Goal: Find contact information: Obtain details needed to contact an individual or organization

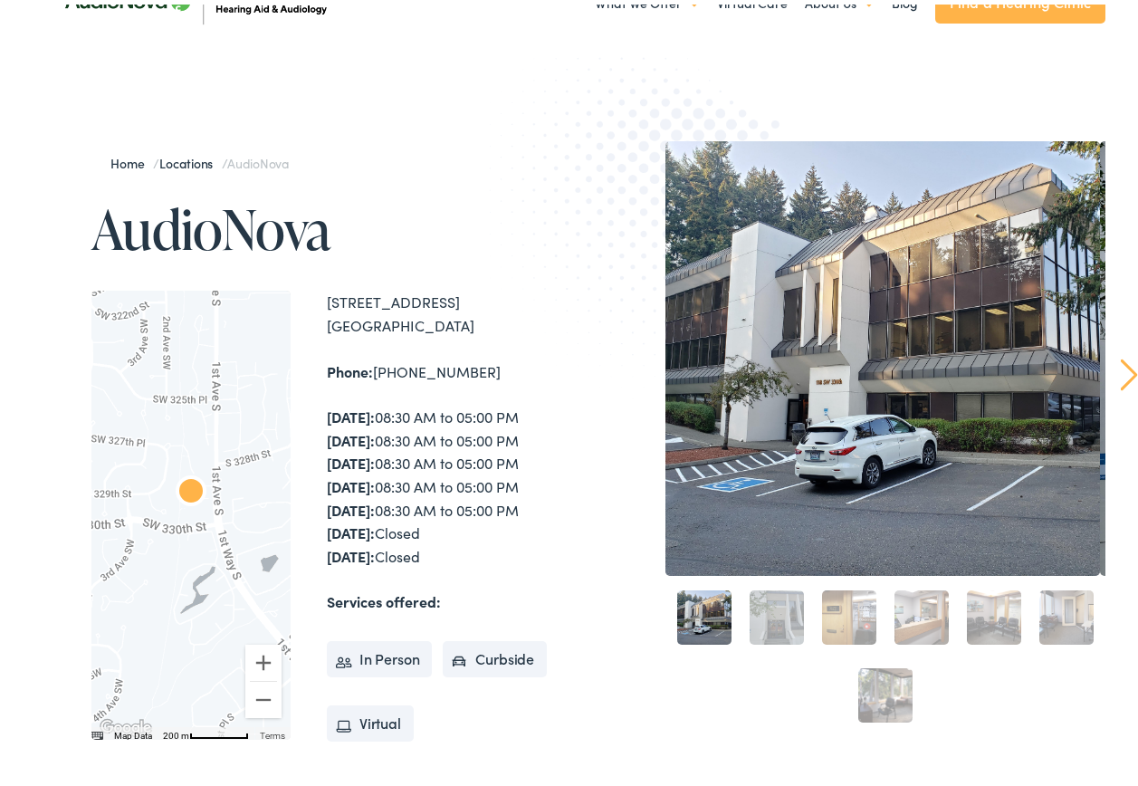
scroll to position [91, 0]
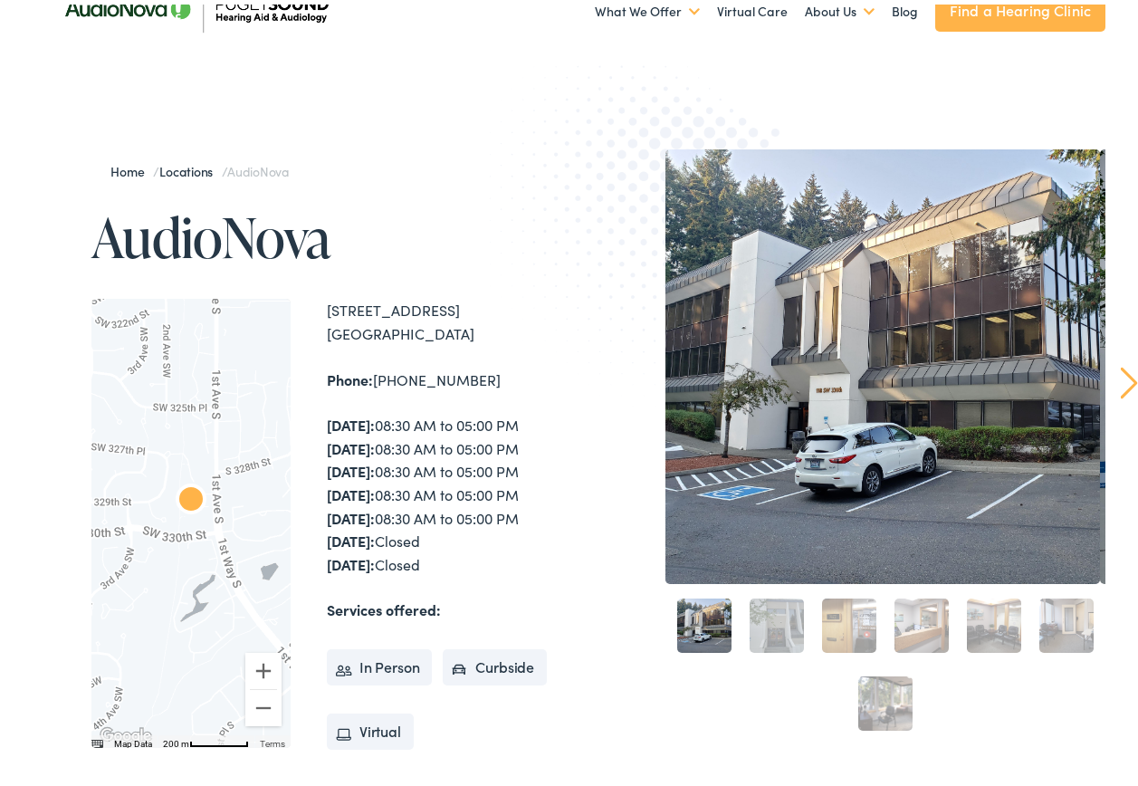
click at [163, 222] on h1 "AudioNova" at bounding box center [333, 233] width 484 height 60
click at [166, 222] on h1 "AudioNova" at bounding box center [333, 233] width 484 height 60
click at [168, 221] on h1 "AudioNova" at bounding box center [333, 233] width 484 height 60
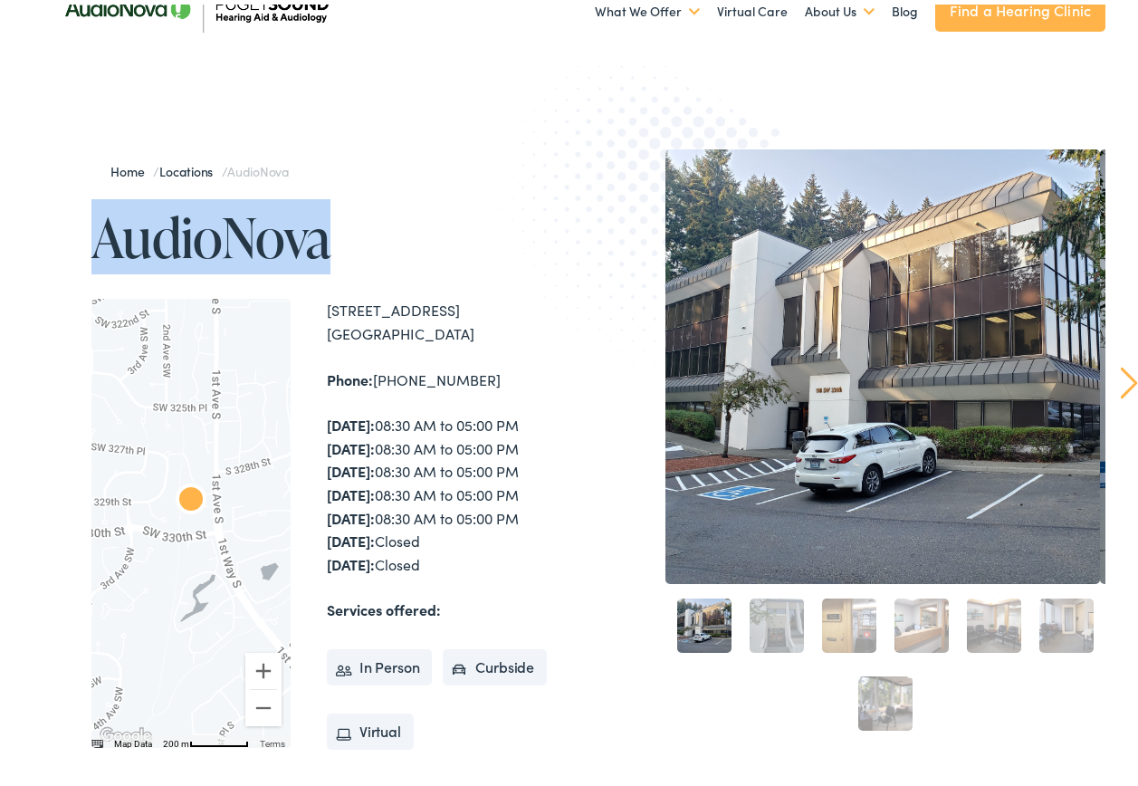
click at [168, 221] on h1 "AudioNova" at bounding box center [333, 233] width 484 height 60
drag, startPoint x: 168, startPoint y: 221, endPoint x: 270, endPoint y: 247, distance: 104.8
click at [276, 251] on h1 "AudioNova" at bounding box center [333, 233] width 484 height 60
drag, startPoint x: 422, startPoint y: 215, endPoint x: -57, endPoint y: 193, distance: 479.5
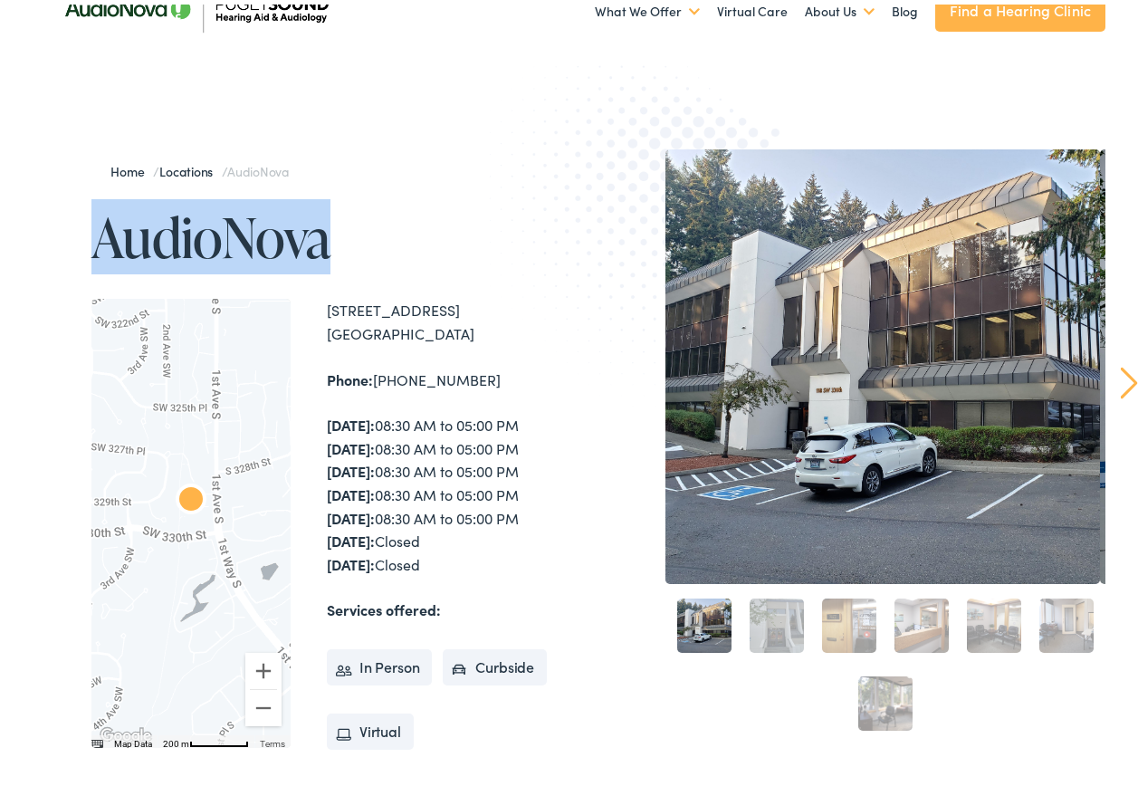
drag, startPoint x: -57, startPoint y: 193, endPoint x: 282, endPoint y: 235, distance: 341.2
click at [282, 235] on h1 "AudioNova" at bounding box center [333, 233] width 484 height 60
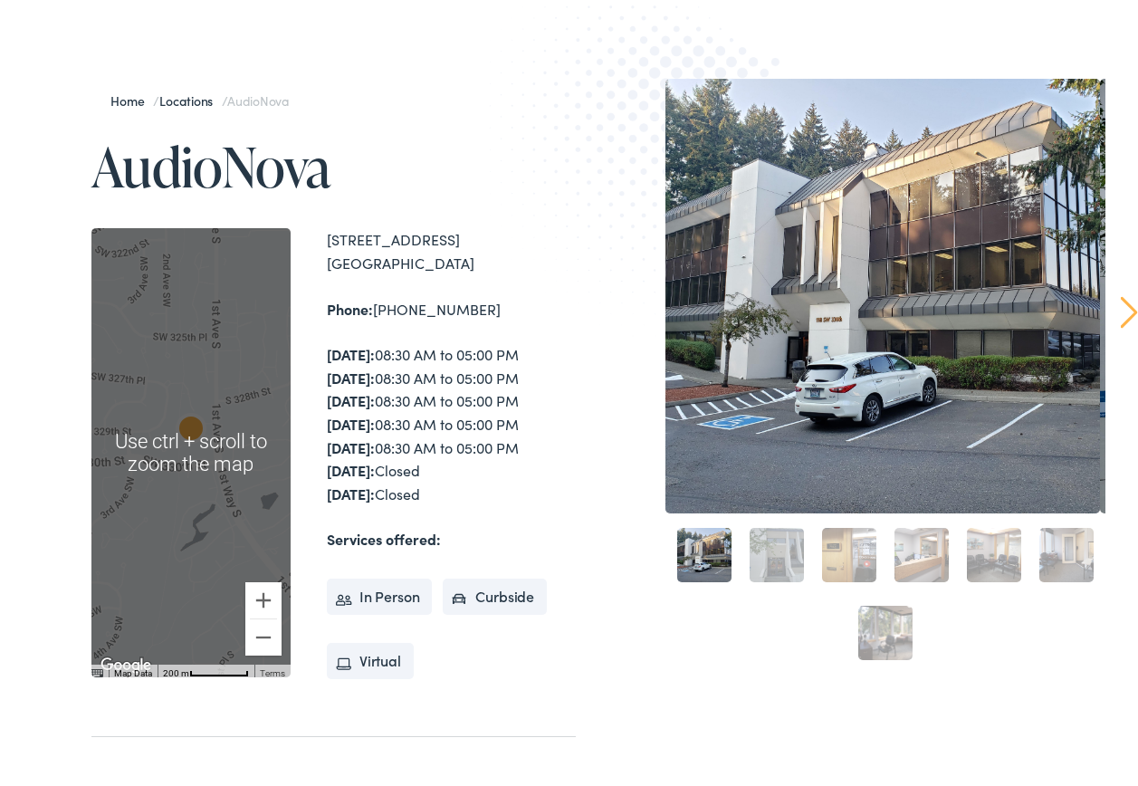
scroll to position [181, 0]
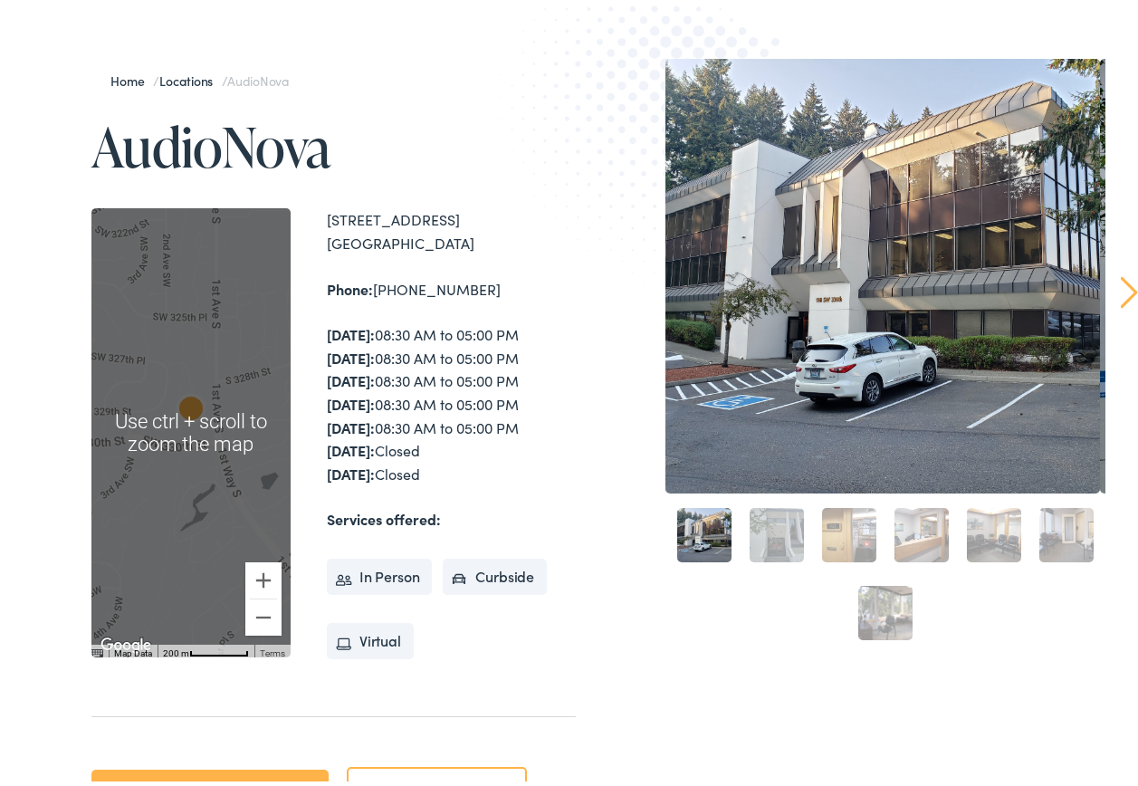
click at [474, 309] on div "118 SW 330th St #303 Federal Way , WA 98023 Phone: 253-517-8867 Monday: 08:30 A…" at bounding box center [451, 428] width 249 height 449
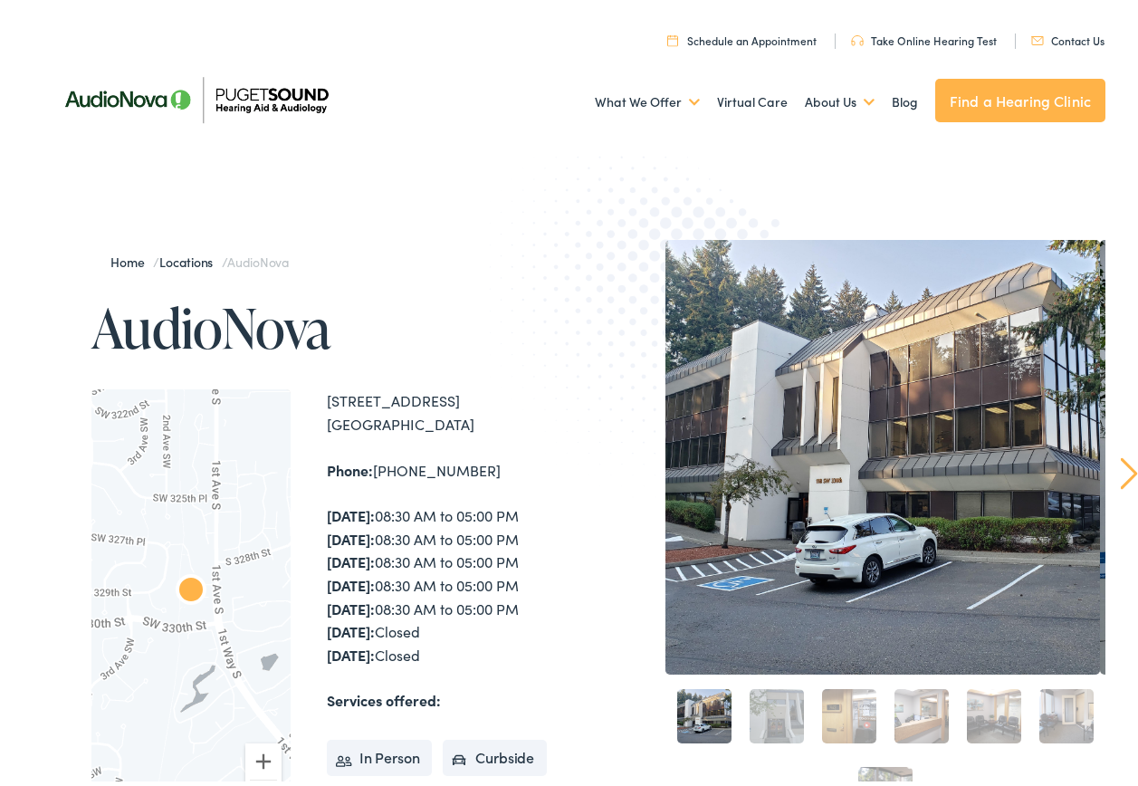
drag, startPoint x: 300, startPoint y: 205, endPoint x: 292, endPoint y: 209, distance: 9.3
click at [300, 206] on div "Home / Locations / AudioNova AudioNova ← Move left → Move right ↑ Move up ↓ Mov…" at bounding box center [576, 622] width 1152 height 954
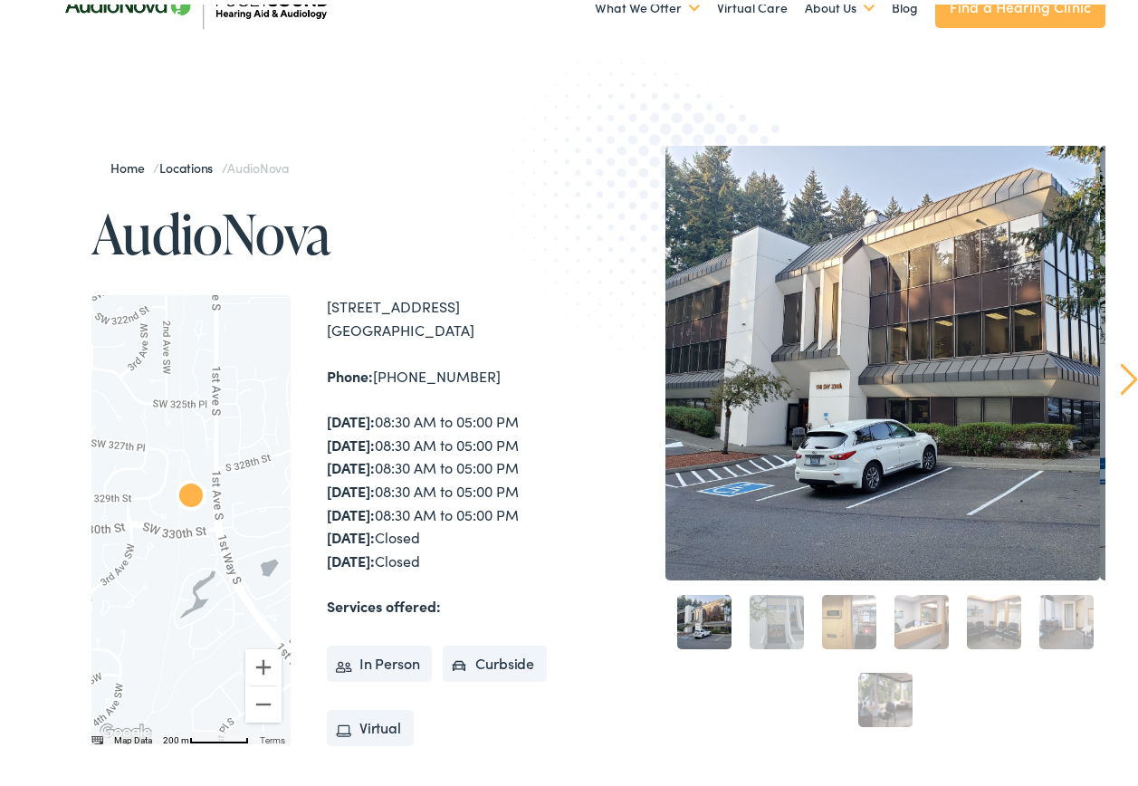
scroll to position [91, 0]
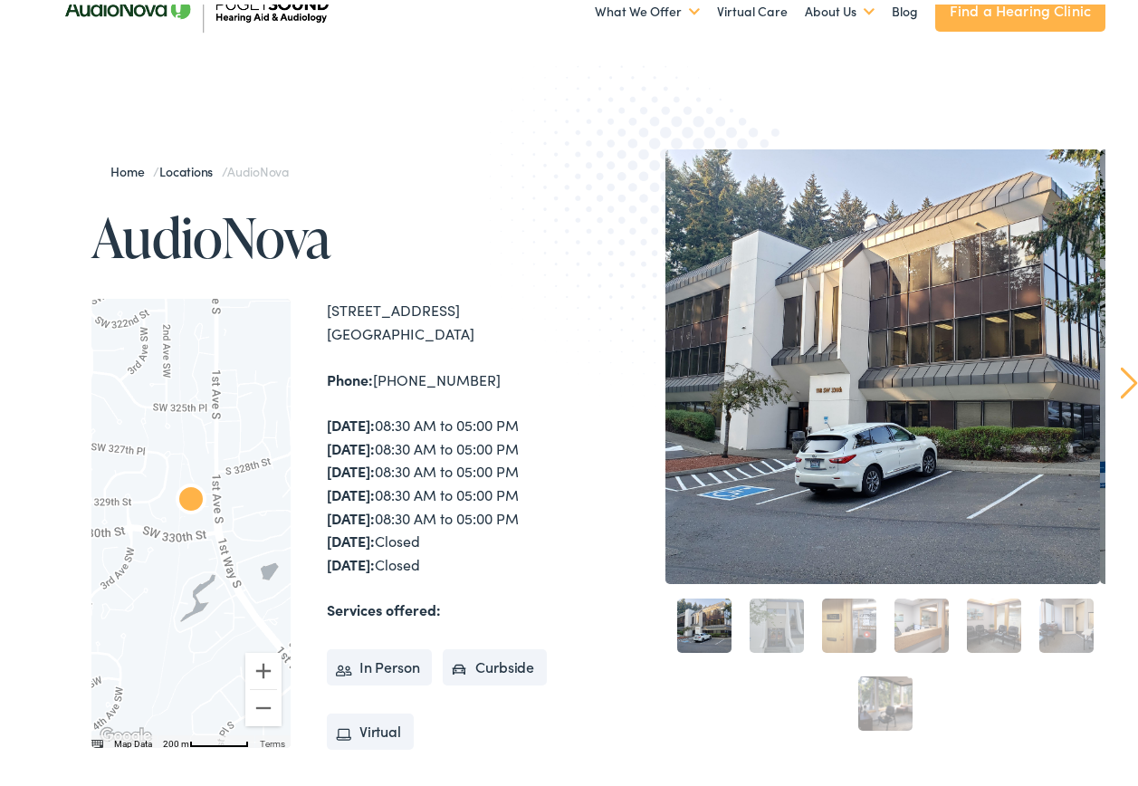
click at [445, 303] on div "118 SW 330th St #303 Federal Way , WA 98023" at bounding box center [451, 317] width 249 height 46
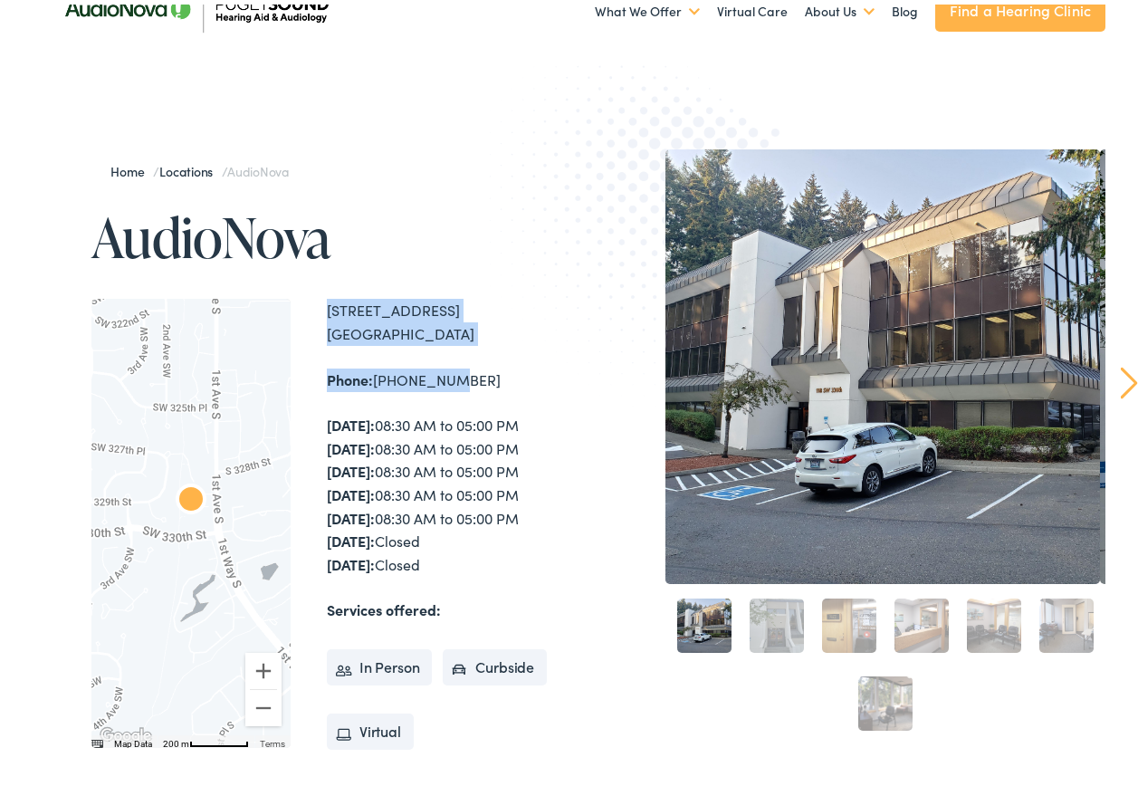
drag, startPoint x: 387, startPoint y: 259, endPoint x: 440, endPoint y: 385, distance: 136.7
click at [440, 385] on div "Home / Locations / AudioNova AudioNova ← Move left → Move right ↑ Move up ↓ Mov…" at bounding box center [311, 531] width 530 height 773
click at [440, 385] on div "Phone: 253-517-8867" at bounding box center [451, 376] width 249 height 24
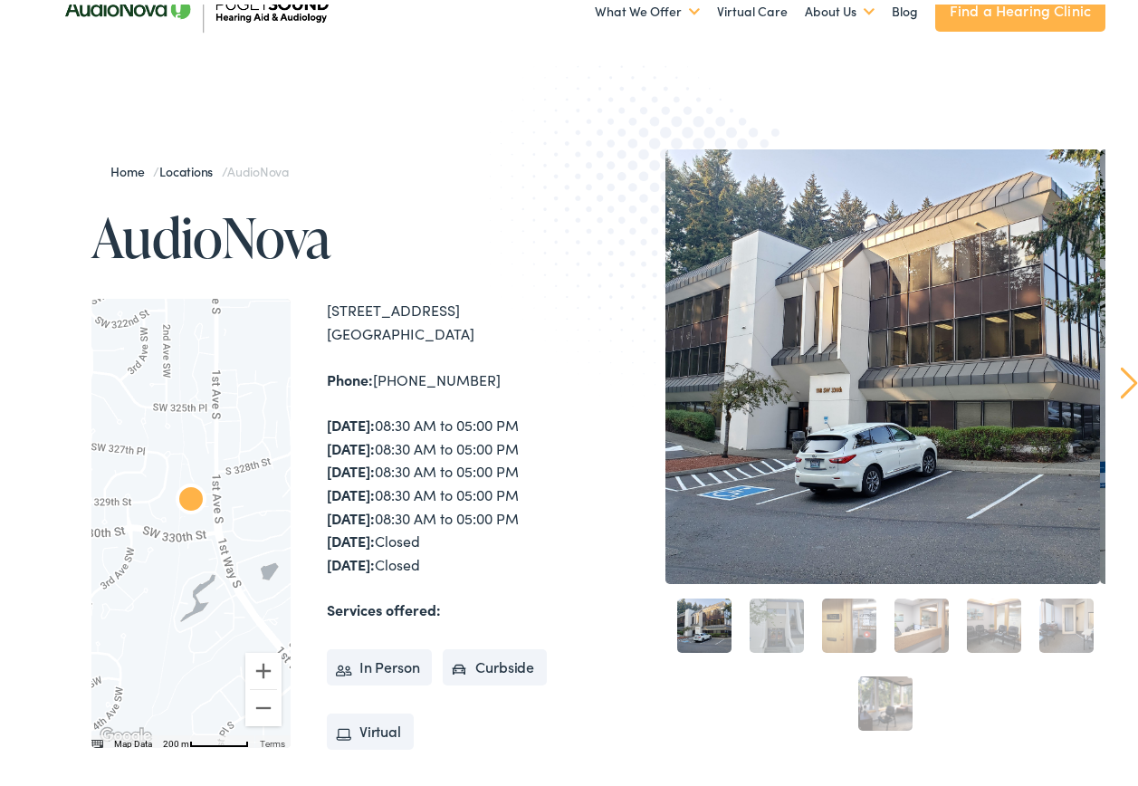
click at [484, 511] on div "[DATE]: 08:30 AM to 05:00 PM [DATE]: 08:30 AM to 05:00 PM [DATE]: 08:30 AM to 0…" at bounding box center [451, 490] width 249 height 162
click at [355, 350] on div "118 SW 330th St #303 Federal Way , WA 98023 Phone: 253-517-8867 Monday: 08:30 A…" at bounding box center [451, 518] width 249 height 449
click at [355, 349] on div "118 SW 330th St #303 Federal Way , WA 98023 Phone: 253-517-8867 Monday: 08:30 A…" at bounding box center [451, 518] width 249 height 449
drag, startPoint x: 355, startPoint y: 349, endPoint x: 372, endPoint y: 368, distance: 25.6
click at [372, 368] on strong "Phone:" at bounding box center [350, 375] width 46 height 20
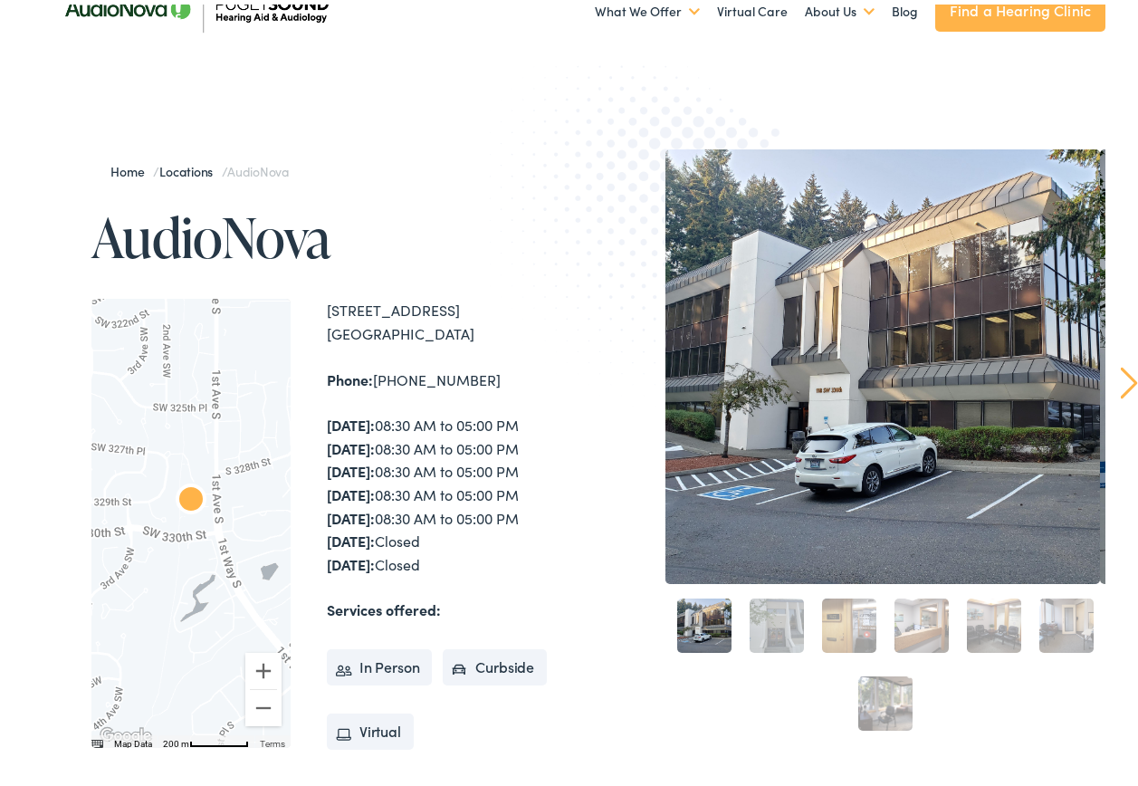
click at [386, 378] on div "Phone: 253-517-8867" at bounding box center [451, 376] width 249 height 24
click at [388, 378] on div "Phone: 253-517-8867" at bounding box center [451, 376] width 249 height 24
click at [311, 587] on div "← Move left → Move right ↑ Move up ↓ Move down + Zoom in - Zoom out Home Jump l…" at bounding box center [333, 518] width 484 height 449
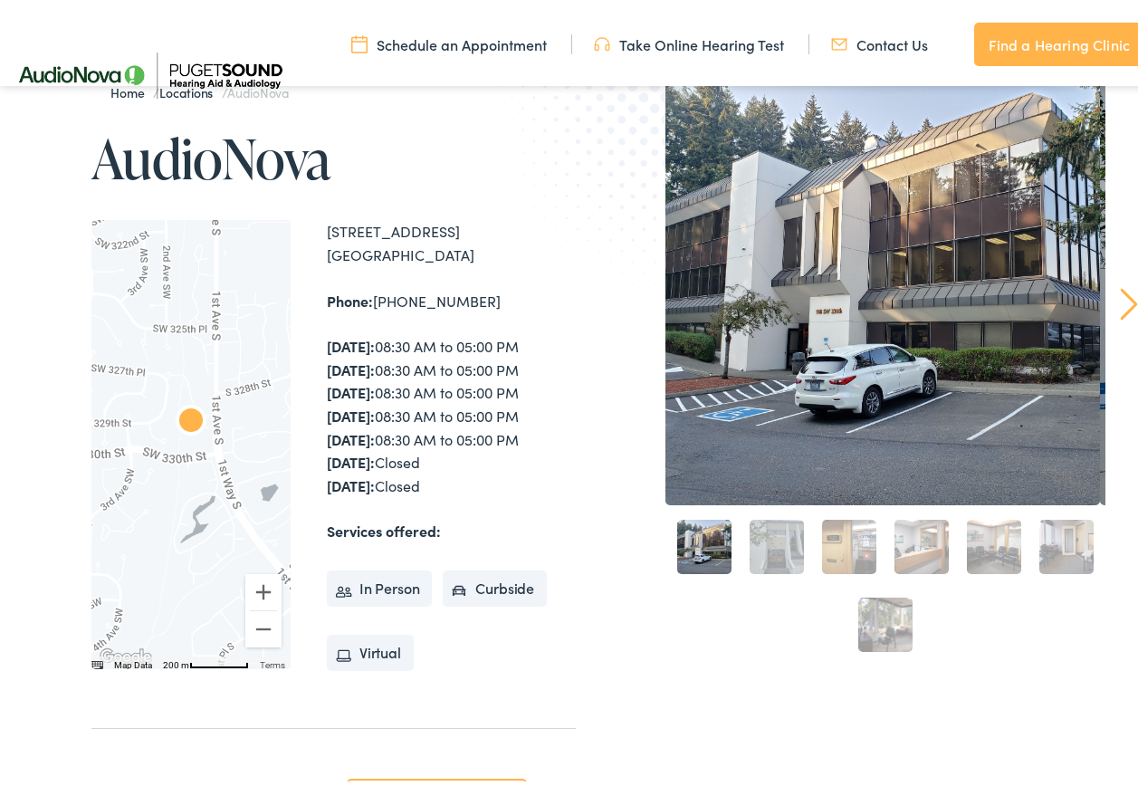
scroll to position [453, 0]
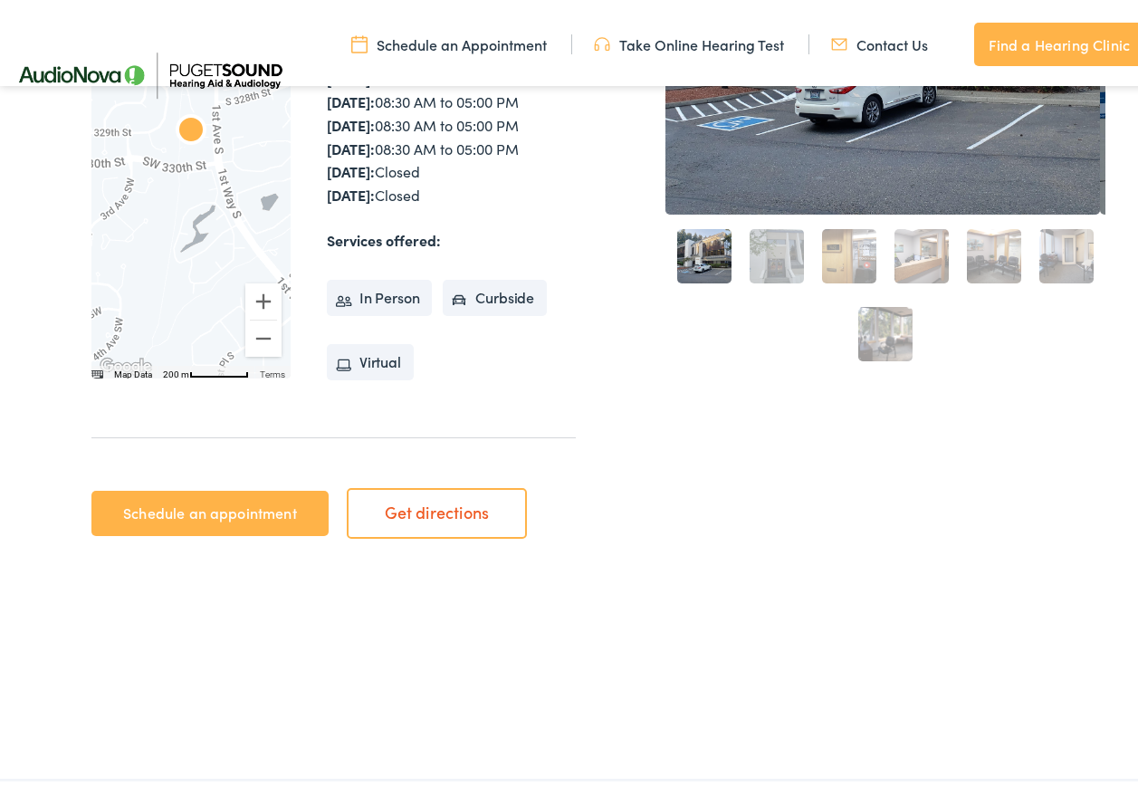
click at [436, 518] on link "Get directions" at bounding box center [437, 509] width 180 height 51
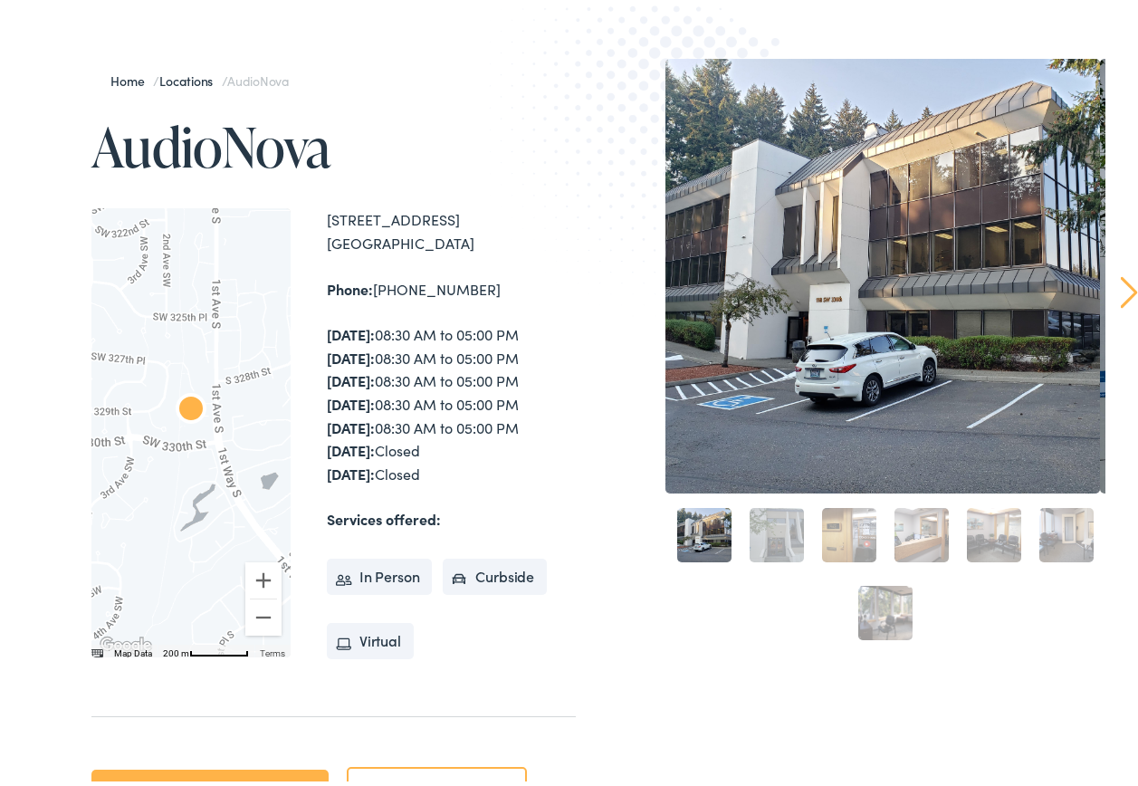
click at [395, 388] on div "Monday: 08:30 AM to 05:00 PM Tuesday: 08:30 AM to 05:00 PM Wednesday: 08:30 AM …" at bounding box center [451, 400] width 249 height 162
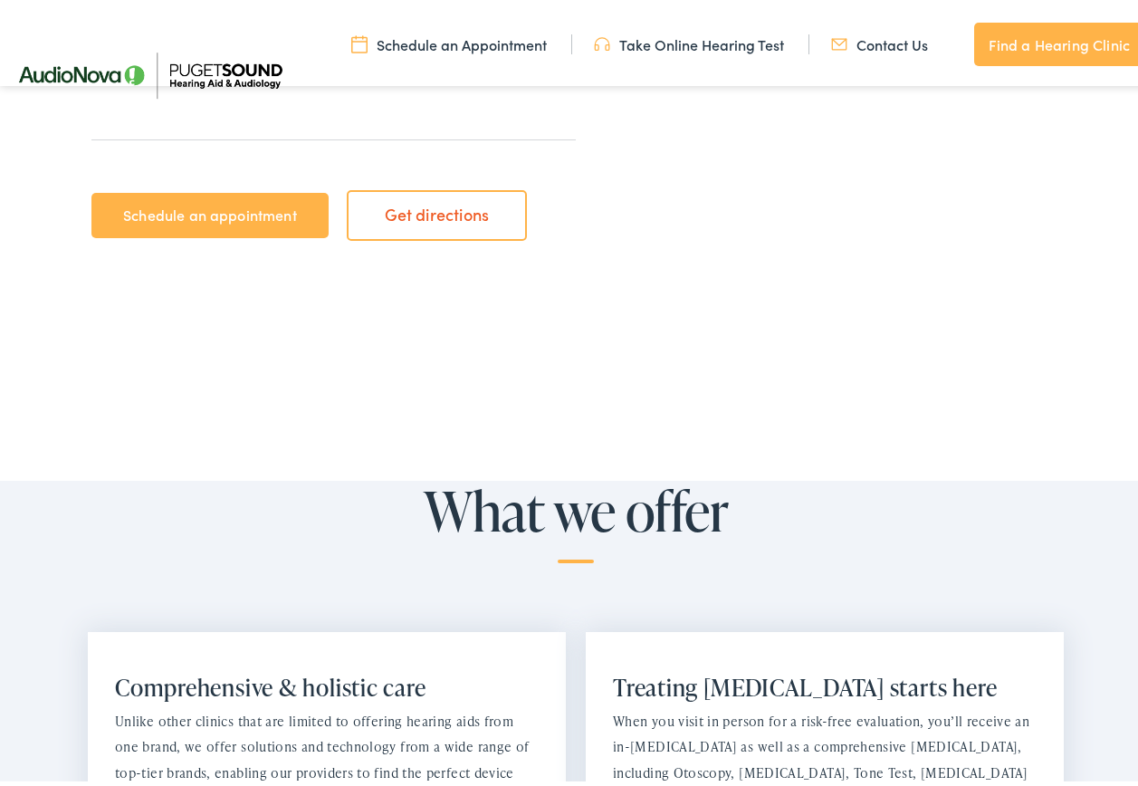
scroll to position [815, 0]
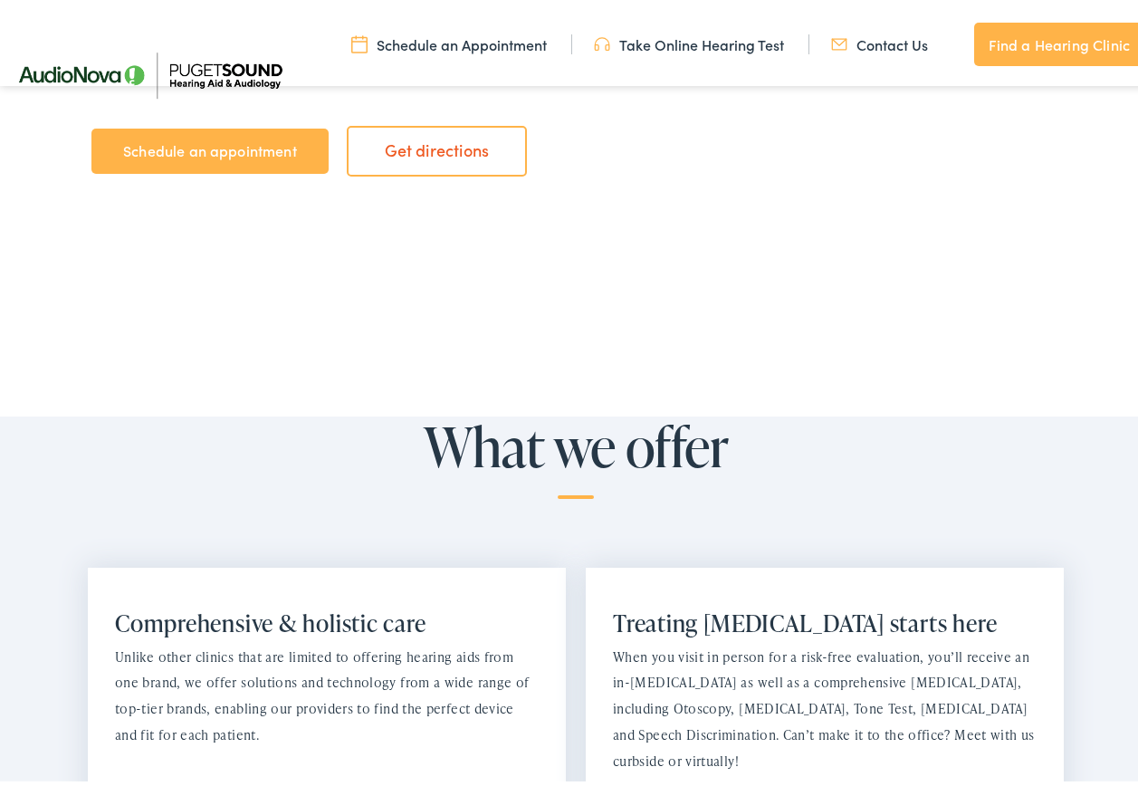
click at [1069, 22] on link "Find a Hearing Clinic" at bounding box center [1059, 39] width 170 height 43
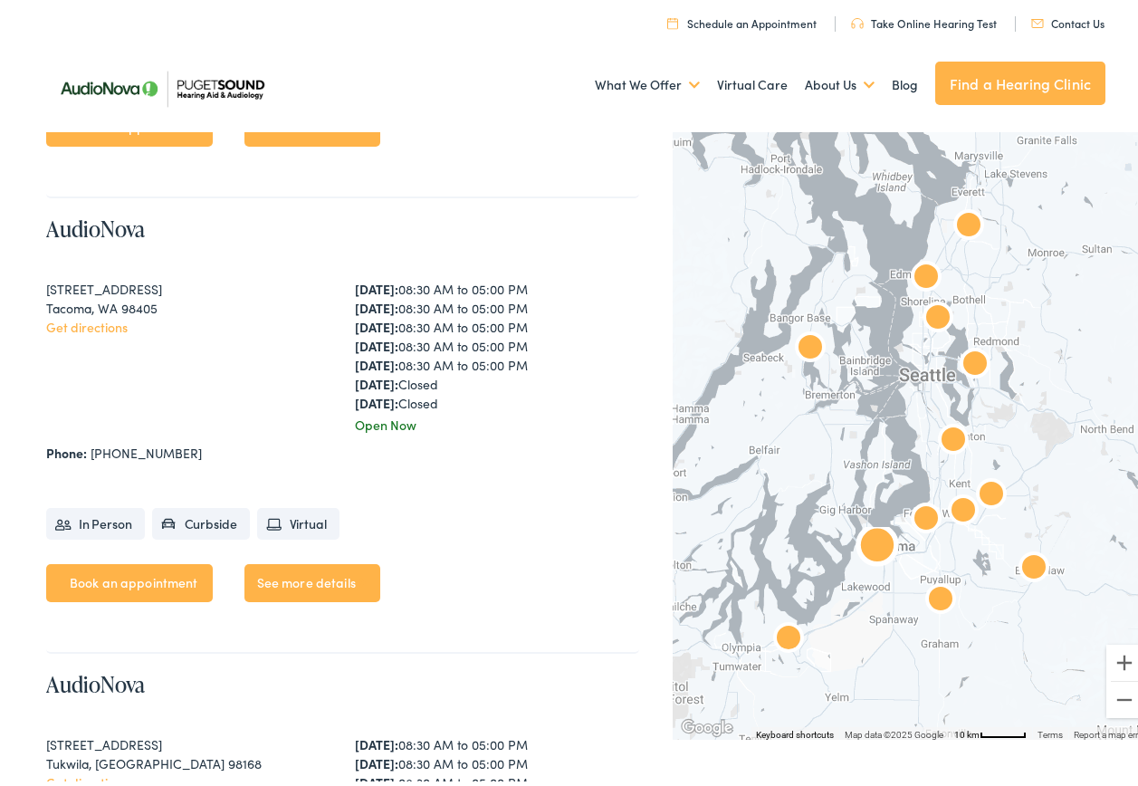
scroll to position [6067, 0]
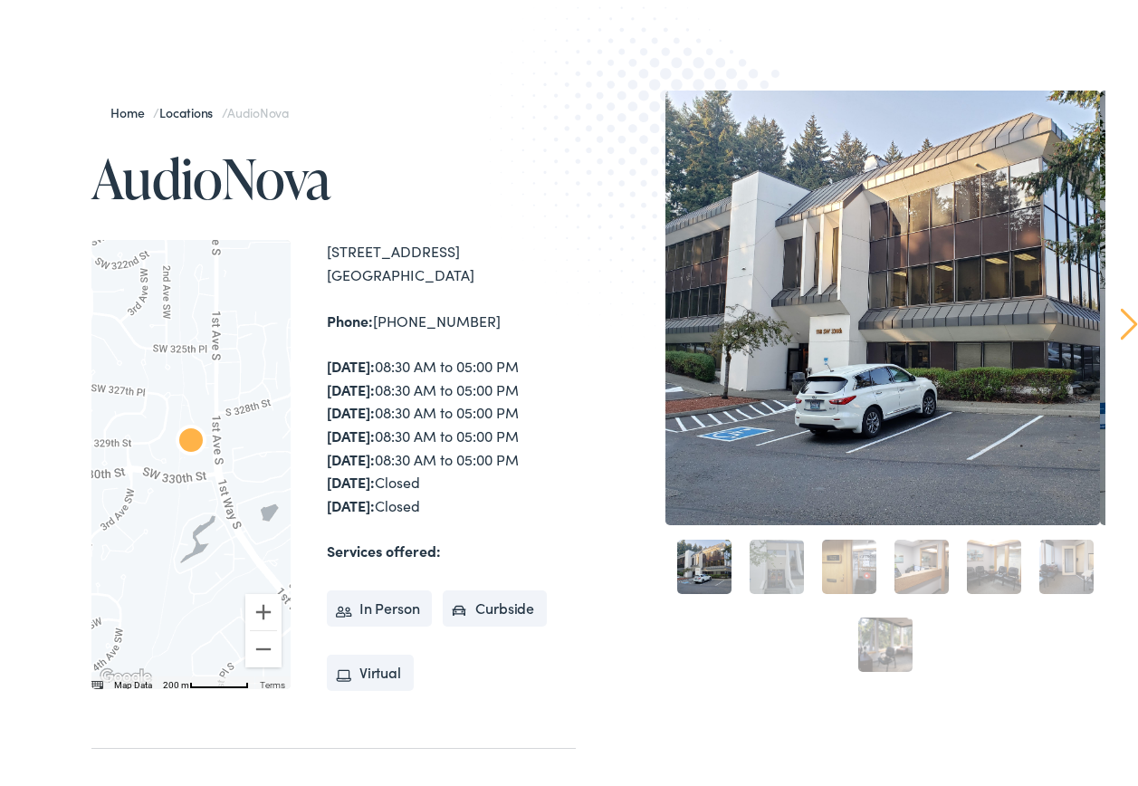
scroll to position [181, 0]
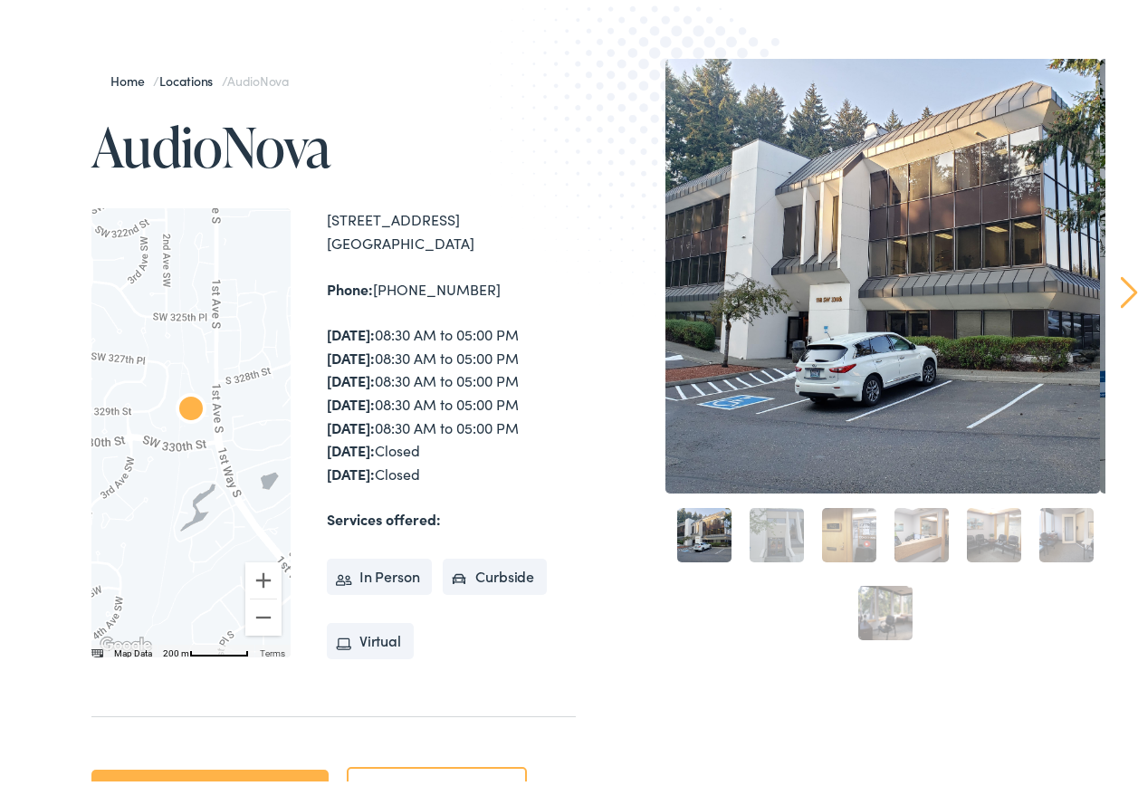
click at [481, 378] on div "[DATE]: 08:30 AM to 05:00 PM [DATE]: 08:30 AM to 05:00 PM [DATE]: 08:30 AM to 0…" at bounding box center [451, 400] width 249 height 162
